Goal: Information Seeking & Learning: Learn about a topic

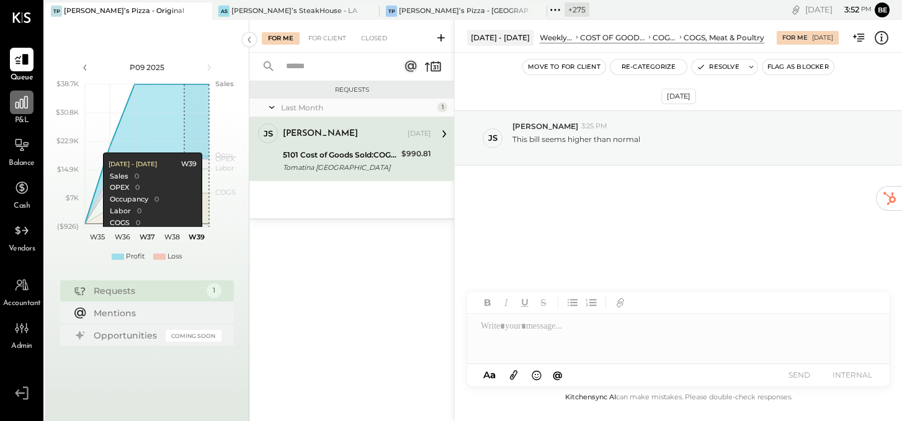
click at [17, 105] on icon at bounding box center [22, 102] width 16 height 16
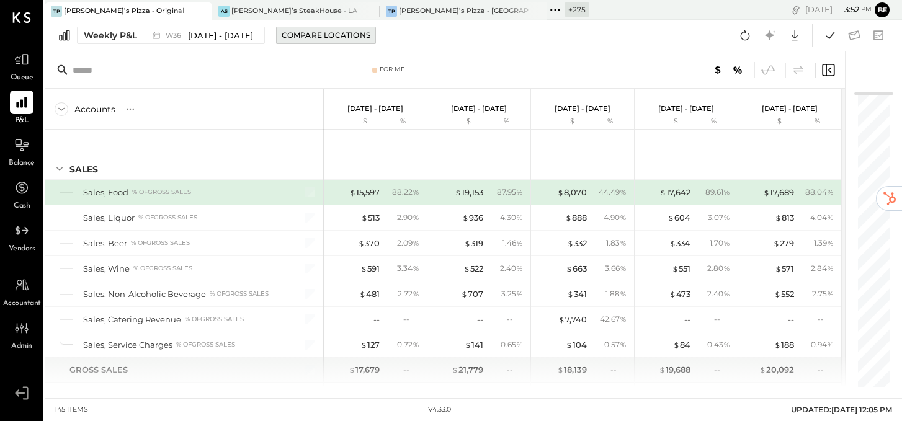
click at [294, 36] on div "Compare Locations" at bounding box center [326, 35] width 89 height 11
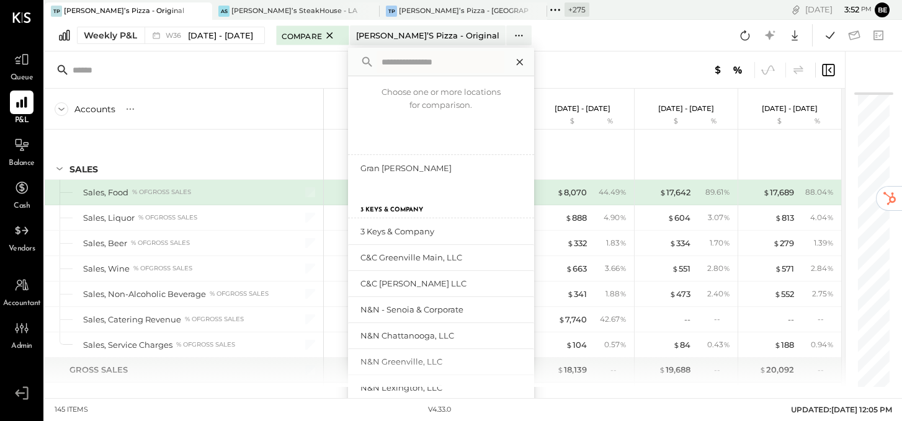
click at [512, 58] on icon at bounding box center [520, 62] width 16 height 16
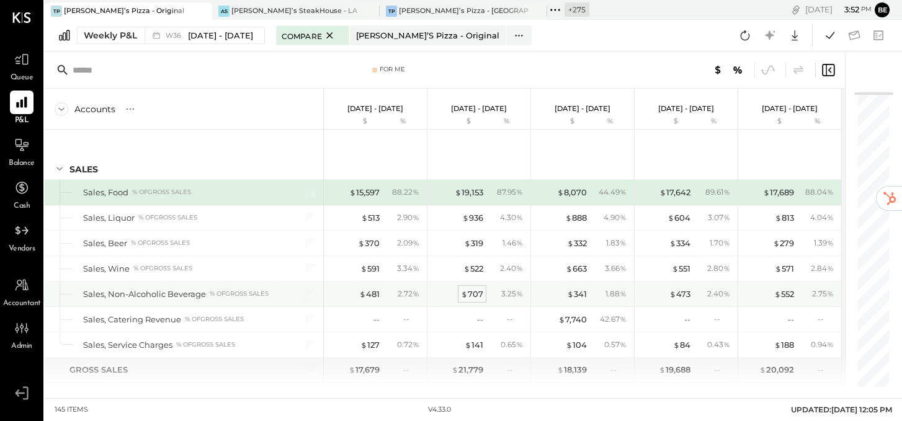
click at [473, 294] on div "$ 707" at bounding box center [472, 295] width 22 height 12
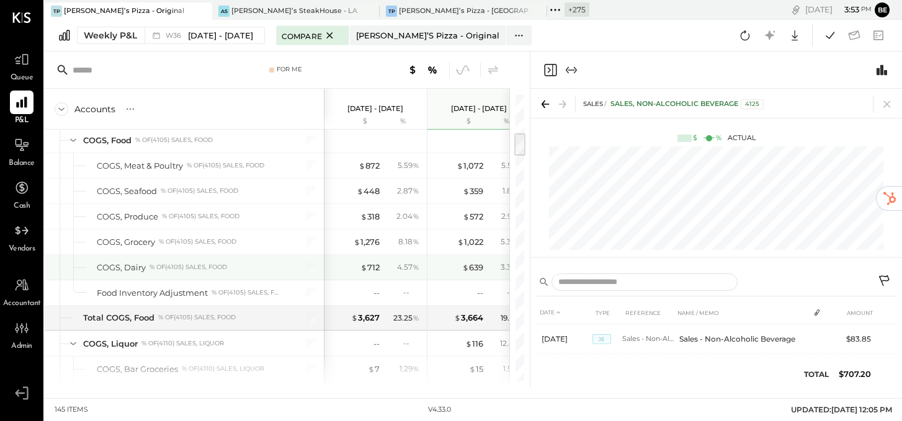
scroll to position [429, 0]
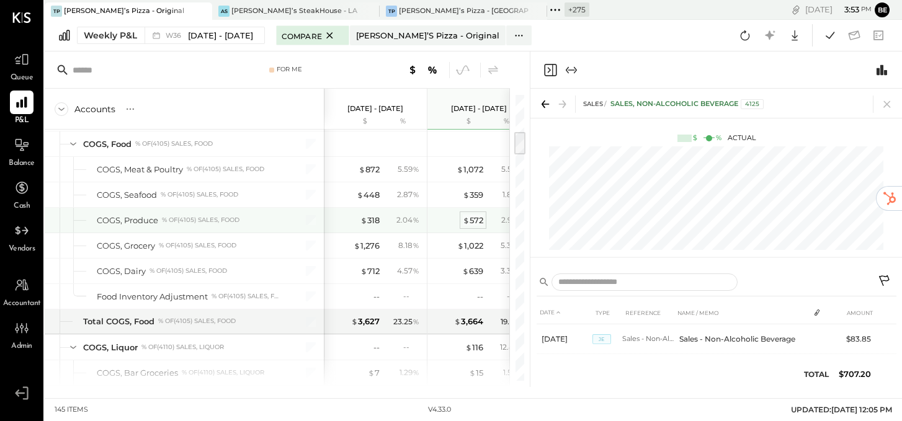
click at [471, 222] on div "$ 572" at bounding box center [473, 221] width 20 height 12
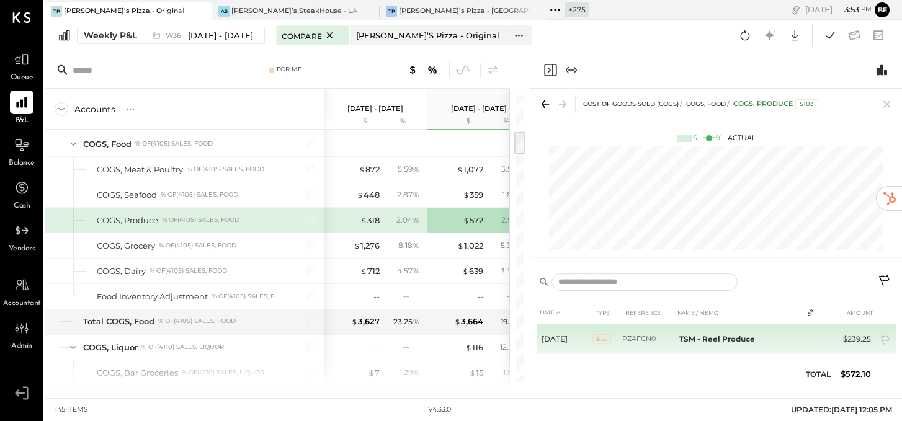
click at [603, 339] on span "Bill" at bounding box center [602, 339] width 19 height 10
click at [812, 336] on span "1" at bounding box center [813, 338] width 2 height 9
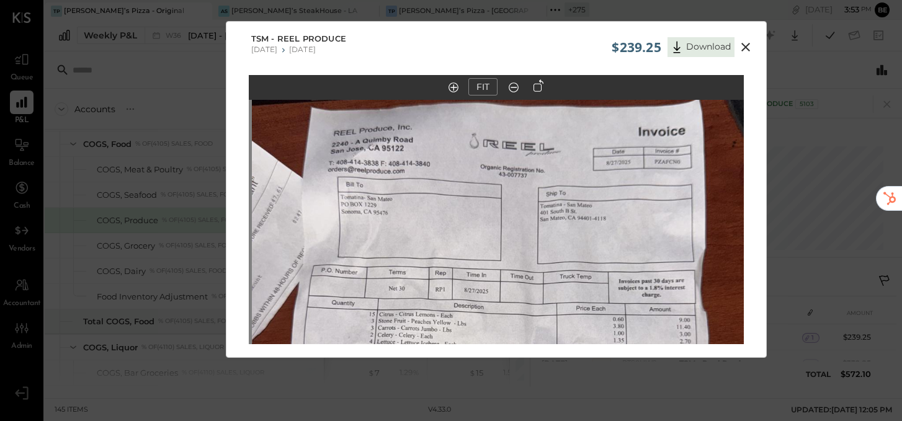
drag, startPoint x: 564, startPoint y: 182, endPoint x: 567, endPoint y: 334, distance: 152.1
click at [567, 334] on img at bounding box center [499, 344] width 495 height 881
click at [746, 48] on icon at bounding box center [746, 47] width 9 height 9
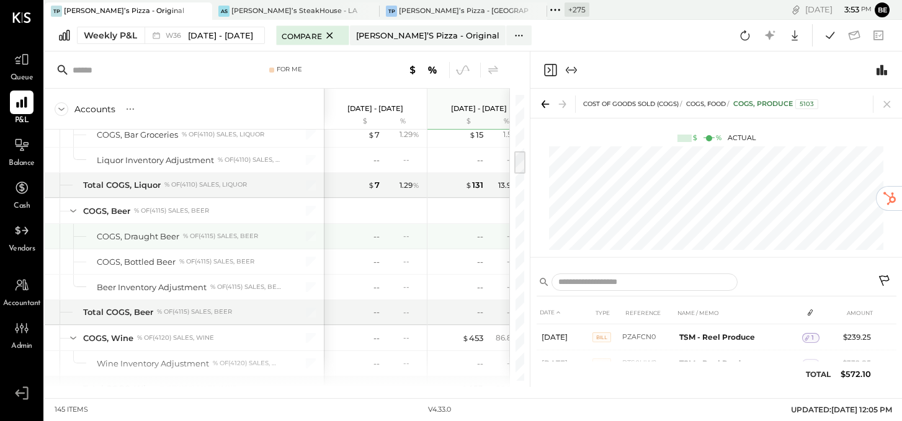
scroll to position [696, 0]
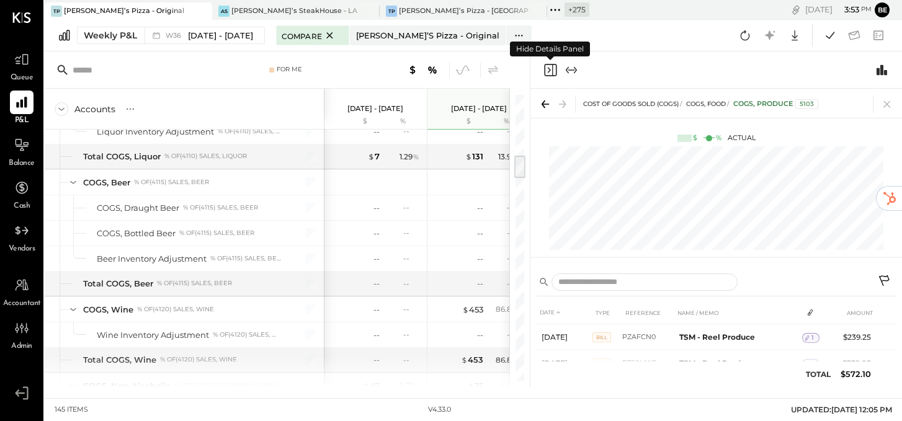
click at [552, 69] on icon "Close panel" at bounding box center [550, 70] width 15 height 15
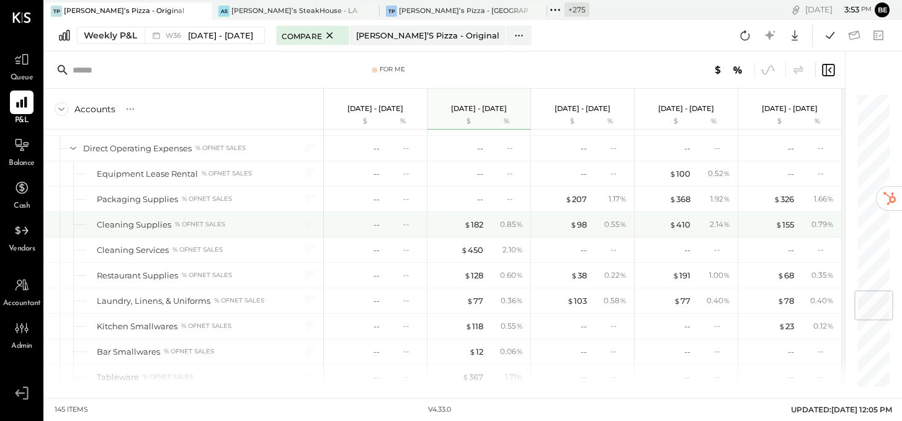
scroll to position [1676, 0]
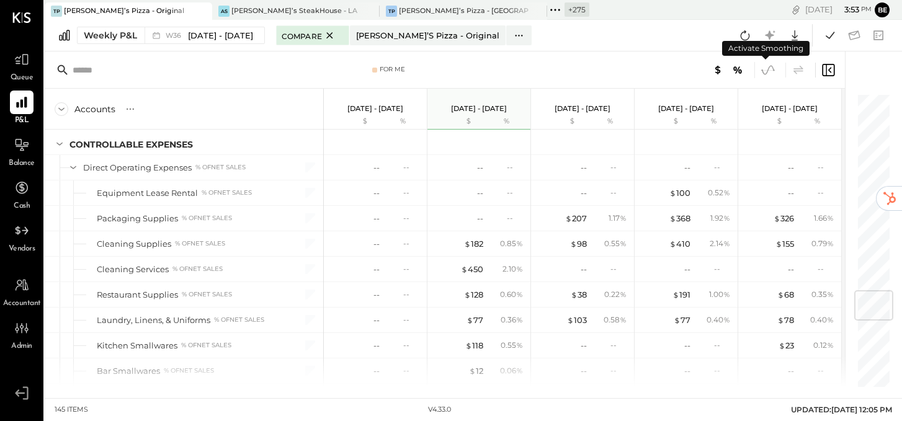
click at [768, 69] on icon at bounding box center [768, 70] width 16 height 16
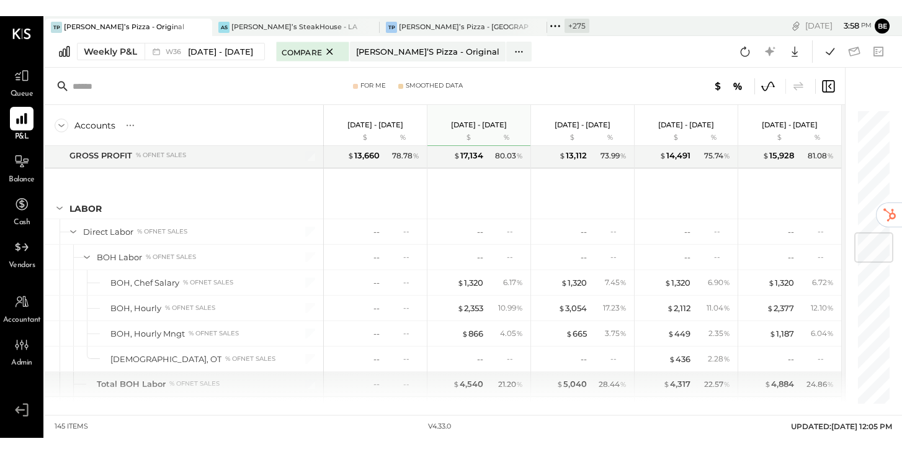
scroll to position [1043, 0]
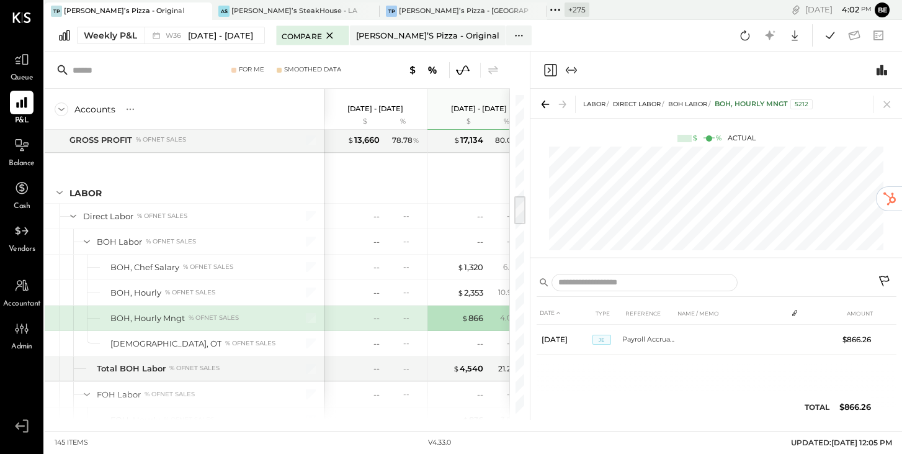
click at [859, 385] on div "DATE TYPE REFERENCE NAME / MEMO AMOUNT [DATE] JE Payroll Accrual_08.31 $866.26" at bounding box center [717, 364] width 360 height 124
